Goal: Navigation & Orientation: Find specific page/section

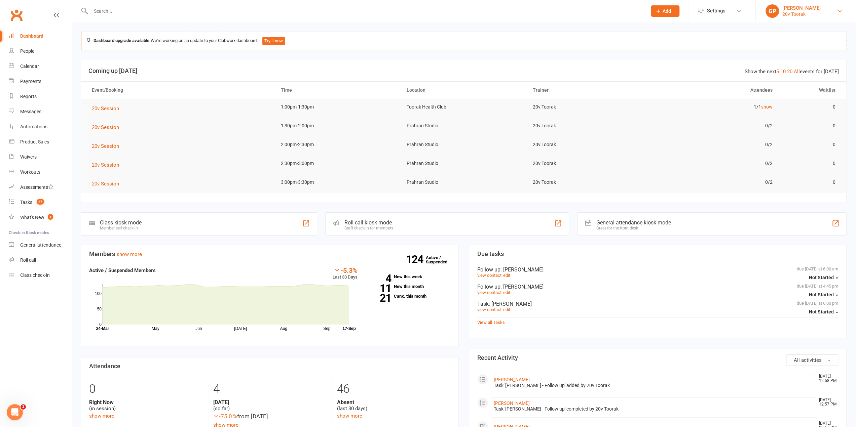
click at [827, 12] on link "[PERSON_NAME] 20v Toorak" at bounding box center [806, 10] width 80 height 13
click at [804, 73] on link "Switch to: 20v Paddington" at bounding box center [805, 77] width 101 height 15
click at [405, 275] on link "4 New this week" at bounding box center [409, 277] width 83 height 4
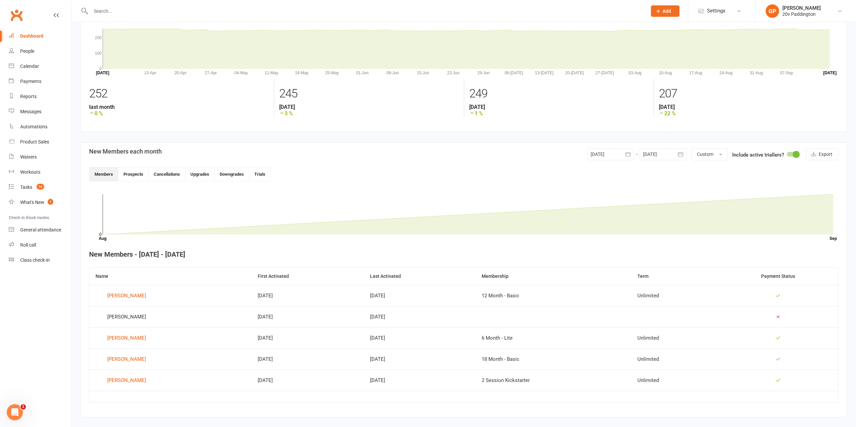
scroll to position [44, 0]
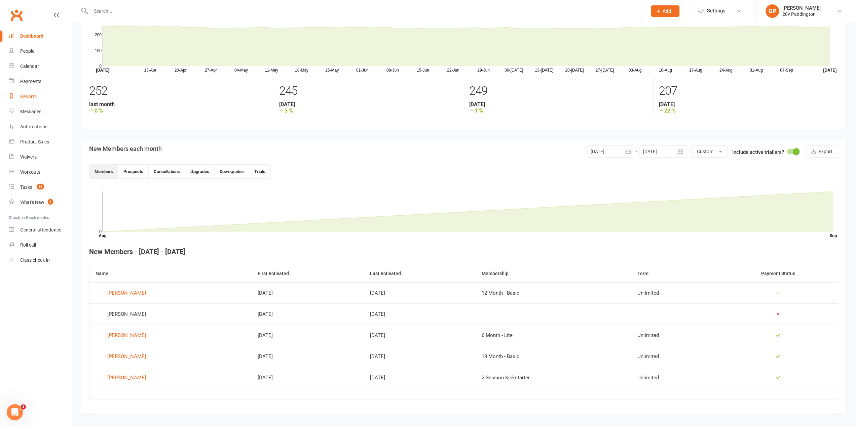
click at [21, 97] on div "Reports" at bounding box center [28, 96] width 16 height 5
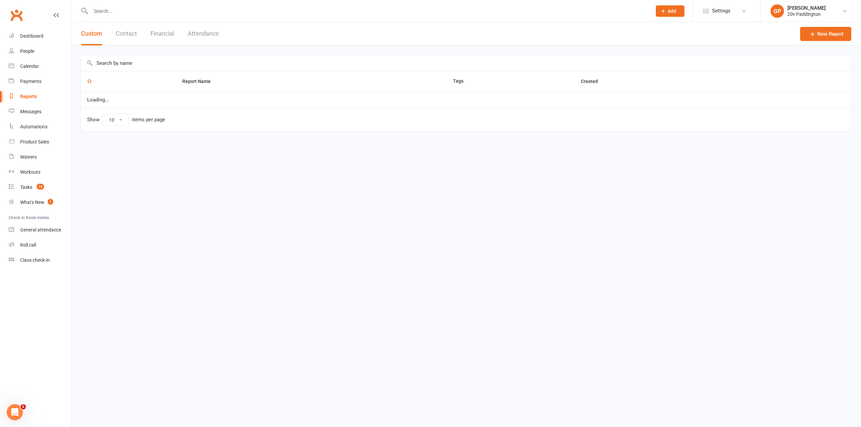
select select "25"
click at [161, 32] on button "Financial" at bounding box center [162, 33] width 24 height 23
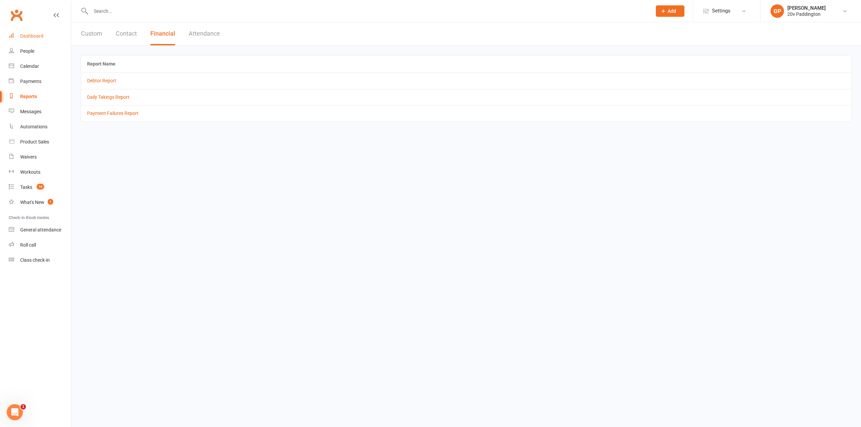
click at [28, 37] on div "Dashboard" at bounding box center [31, 35] width 23 height 5
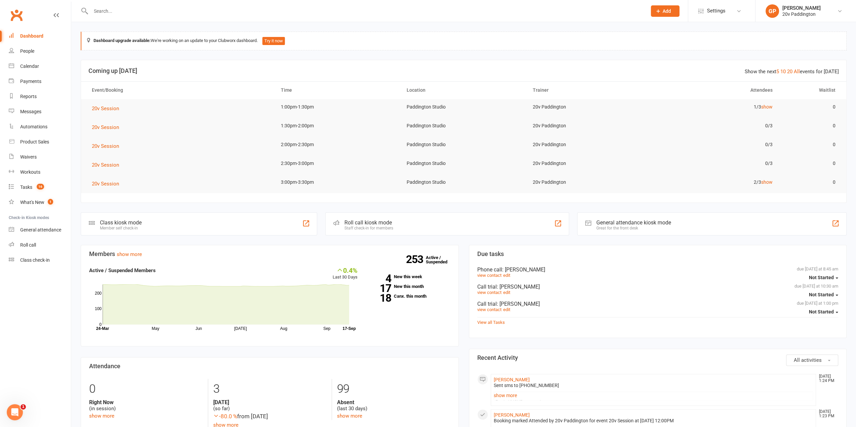
click at [407, 272] on div "253 Active / Suspended 4 New this week 17 New this month 18 Canx. this month" at bounding box center [409, 285] width 93 height 37
click at [408, 275] on link "4 New this week" at bounding box center [409, 277] width 83 height 4
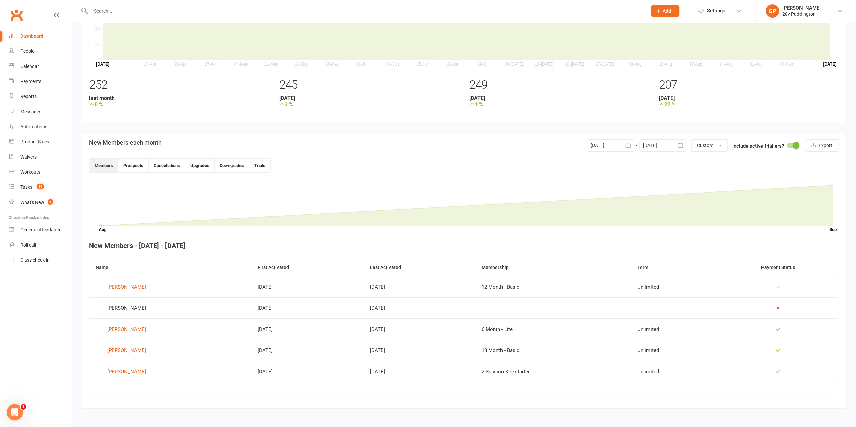
scroll to position [50, 0]
